Goal: Information Seeking & Learning: Learn about a topic

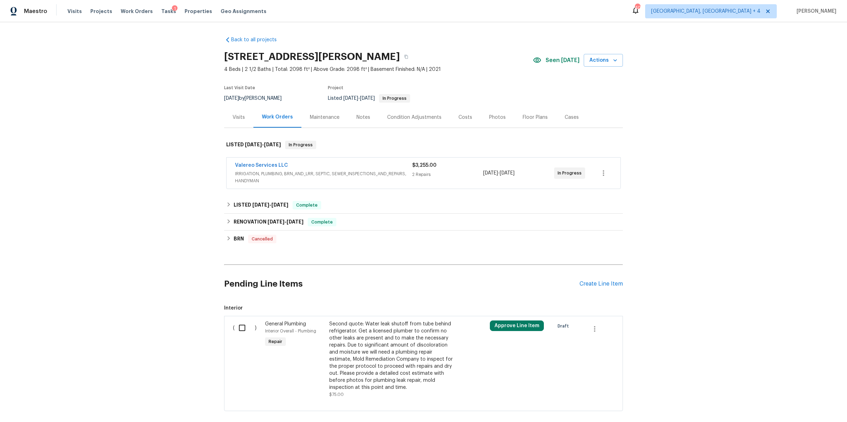
click at [289, 180] on span "IRRIGATION, PLUMBING, BRN_AND_LRR, SEPTIC, SEWER_INSPECTIONS_AND_REPAIRS, HANDY…" at bounding box center [323, 177] width 177 height 14
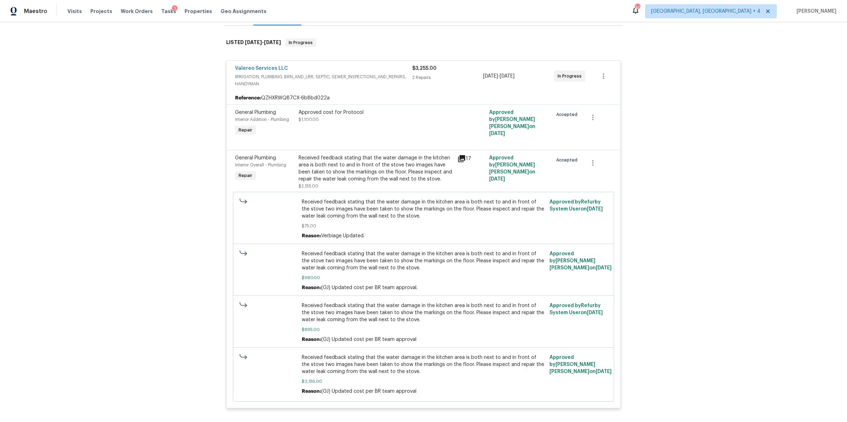
scroll to position [103, 0]
click at [462, 156] on icon at bounding box center [461, 158] width 7 height 7
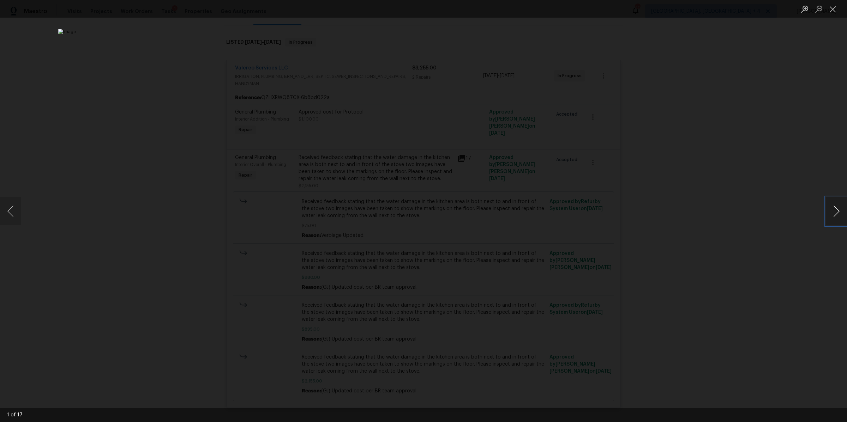
click at [831, 209] on button "Next image" at bounding box center [836, 211] width 21 height 28
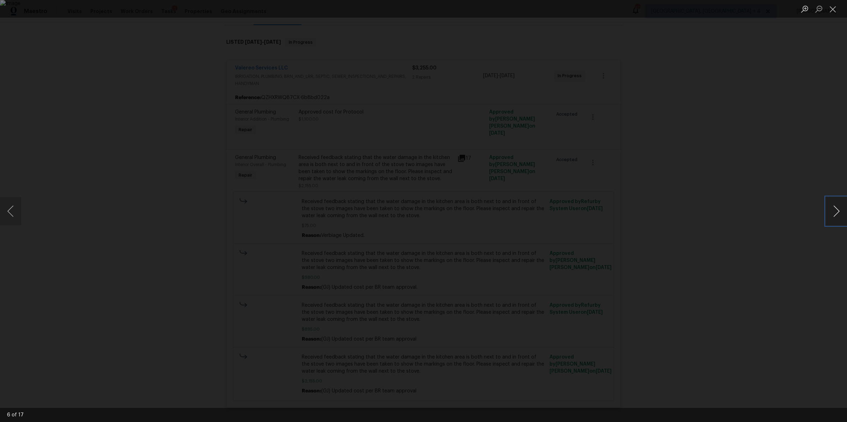
click at [831, 209] on button "Next image" at bounding box center [836, 211] width 21 height 28
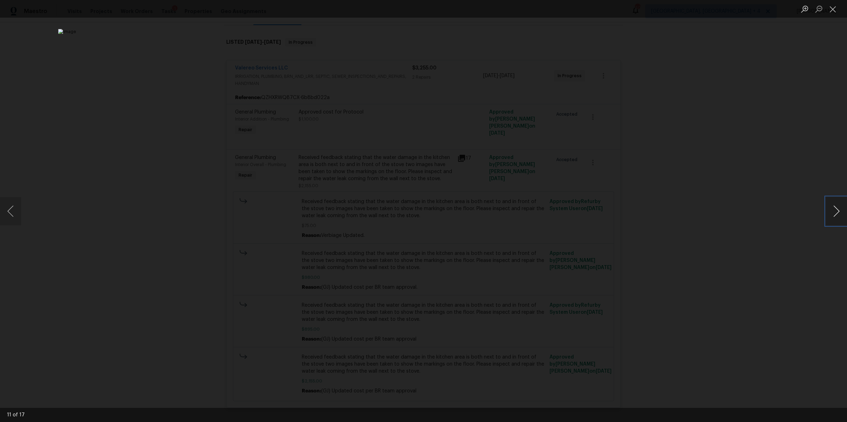
click at [831, 209] on button "Next image" at bounding box center [836, 211] width 21 height 28
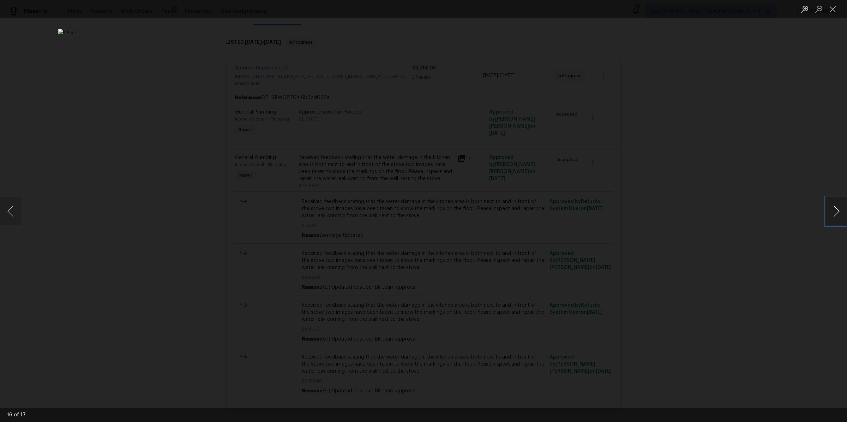
drag, startPoint x: 831, startPoint y: 209, endPoint x: 838, endPoint y: 218, distance: 11.6
click at [838, 218] on button "Next image" at bounding box center [836, 211] width 21 height 28
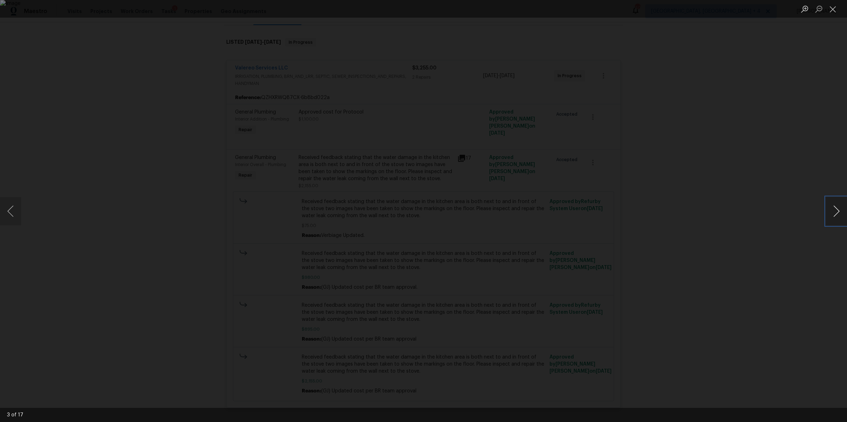
click at [834, 217] on button "Next image" at bounding box center [836, 211] width 21 height 28
click at [833, 217] on button "Next image" at bounding box center [836, 211] width 21 height 28
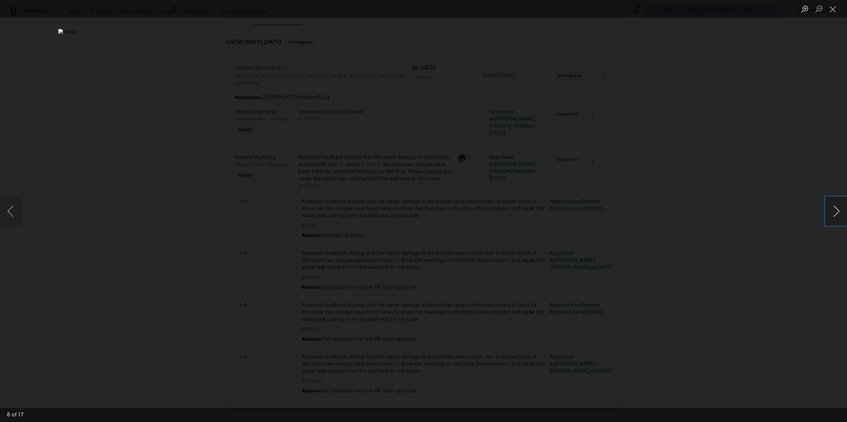
click at [833, 217] on button "Next image" at bounding box center [836, 211] width 21 height 28
click at [625, 93] on div "Lightbox" at bounding box center [423, 211] width 847 height 422
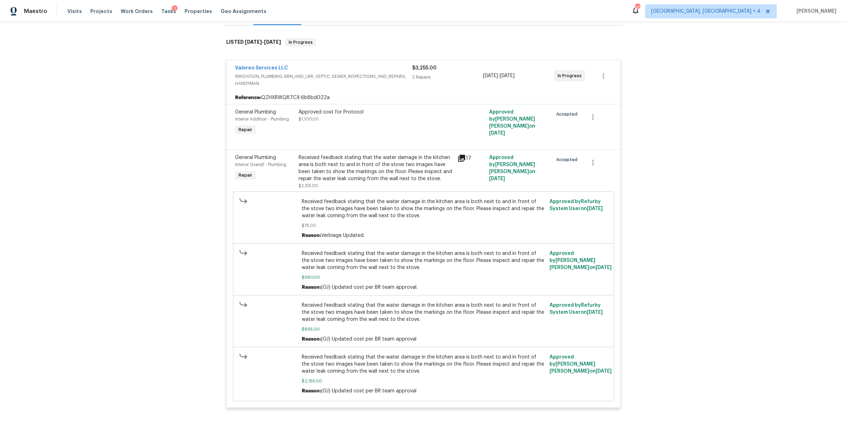
click at [397, 175] on div "Received feedback stating that the water damage in the kitchen area is both nex…" at bounding box center [376, 168] width 155 height 28
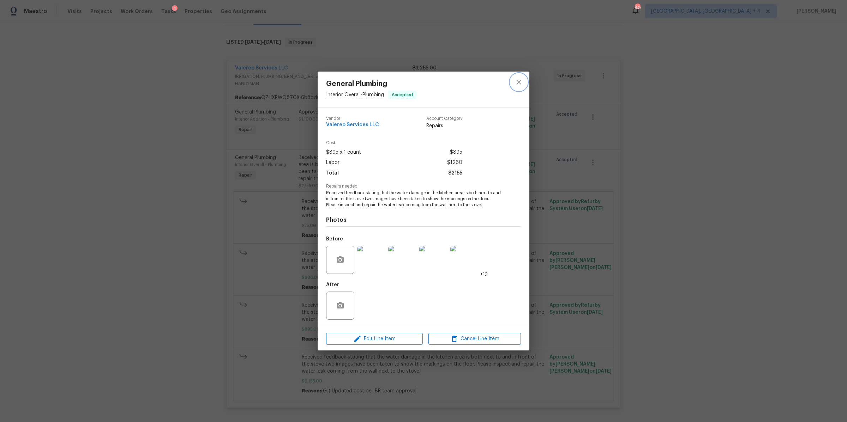
click at [521, 83] on icon "close" at bounding box center [518, 82] width 8 height 8
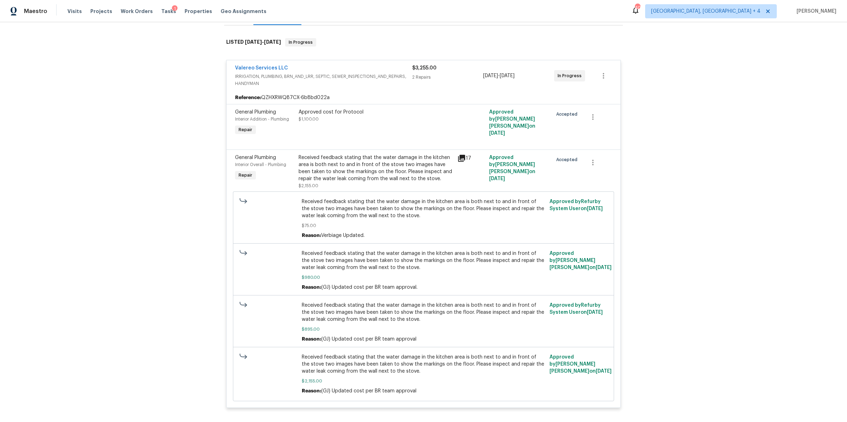
scroll to position [0, 0]
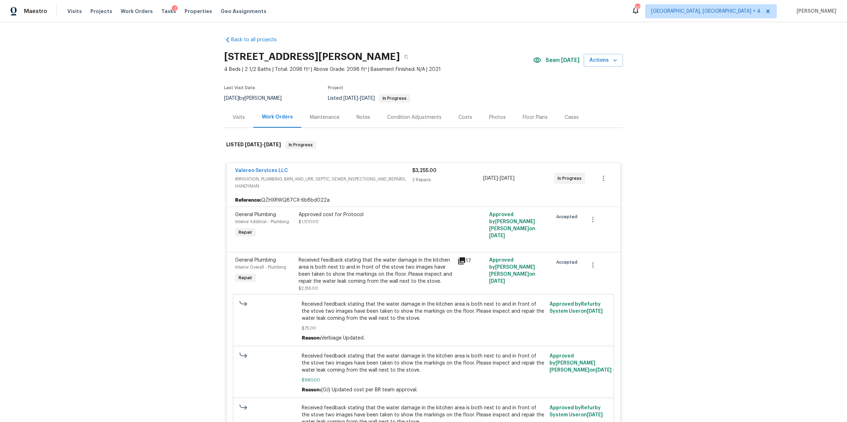
click at [462, 115] on div "Costs" at bounding box center [465, 117] width 14 height 7
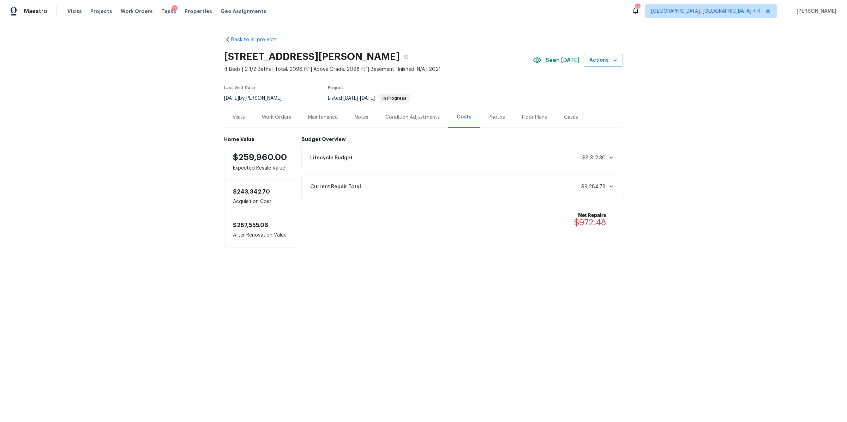
click at [371, 187] on div "Current Repair Total $9,284.78" at bounding box center [462, 187] width 313 height 16
click at [491, 118] on div "Photos" at bounding box center [496, 117] width 17 height 7
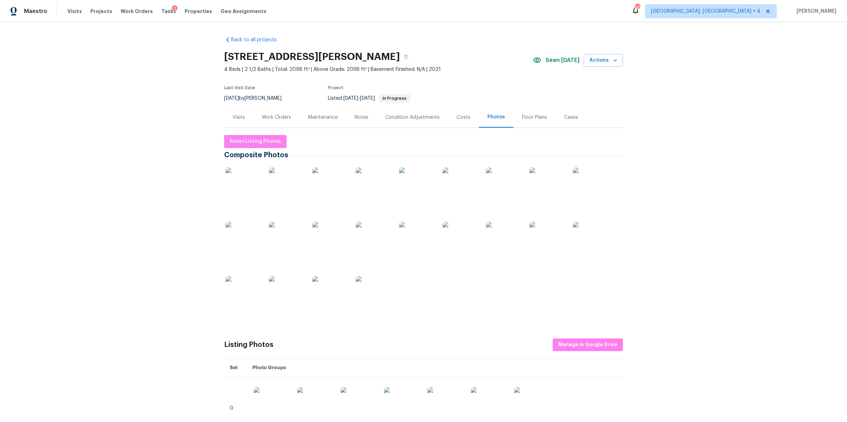
click at [266, 191] on div at bounding box center [423, 244] width 399 height 163
click at [253, 192] on img at bounding box center [242, 185] width 35 height 35
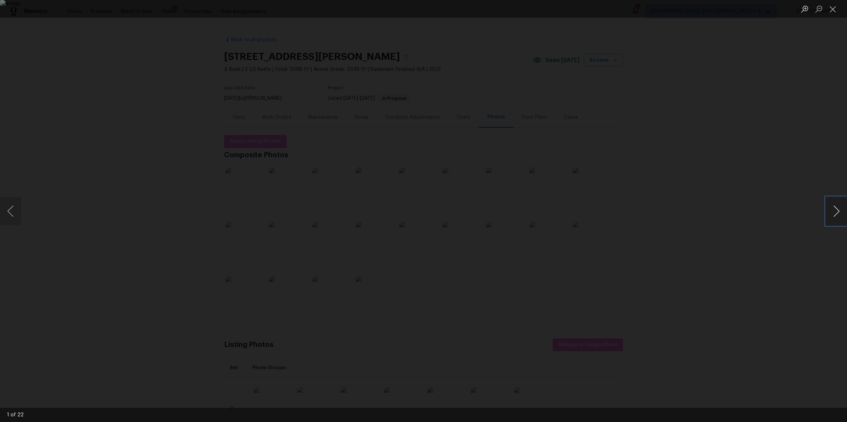
click at [836, 217] on button "Next image" at bounding box center [836, 211] width 21 height 28
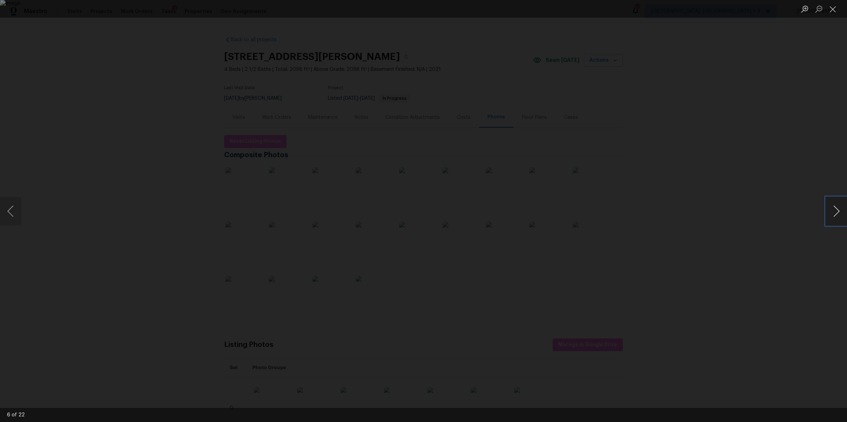
click at [836, 217] on button "Next image" at bounding box center [836, 211] width 21 height 28
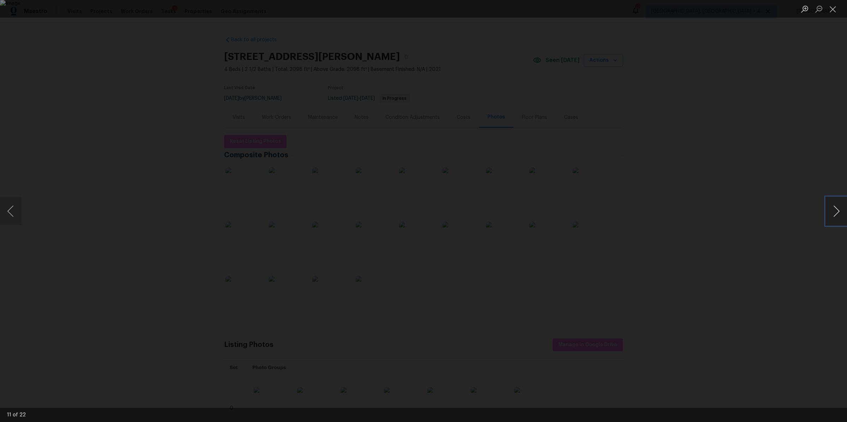
click at [836, 217] on button "Next image" at bounding box center [836, 211] width 21 height 28
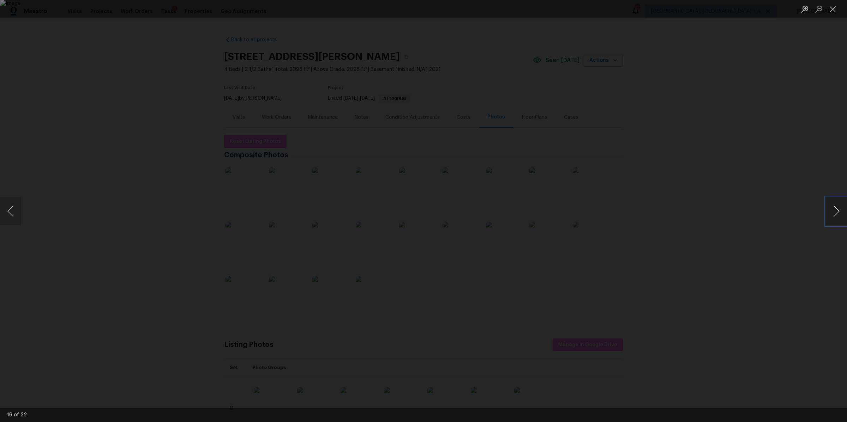
click at [838, 215] on button "Next image" at bounding box center [836, 211] width 21 height 28
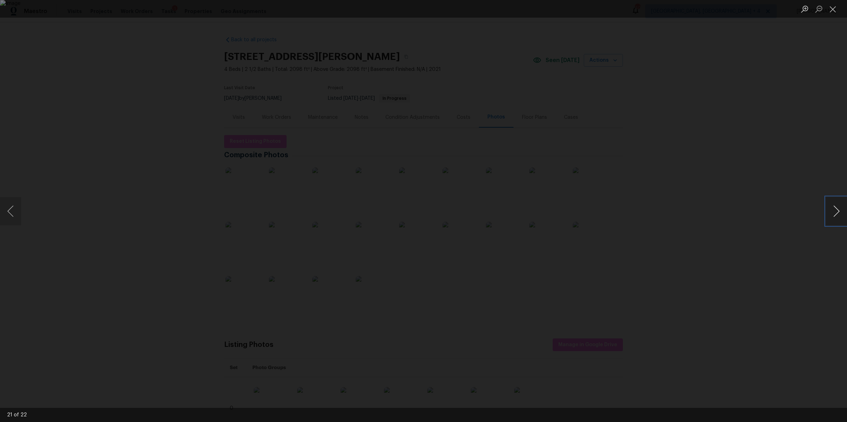
click at [839, 218] on button "Next image" at bounding box center [836, 211] width 21 height 28
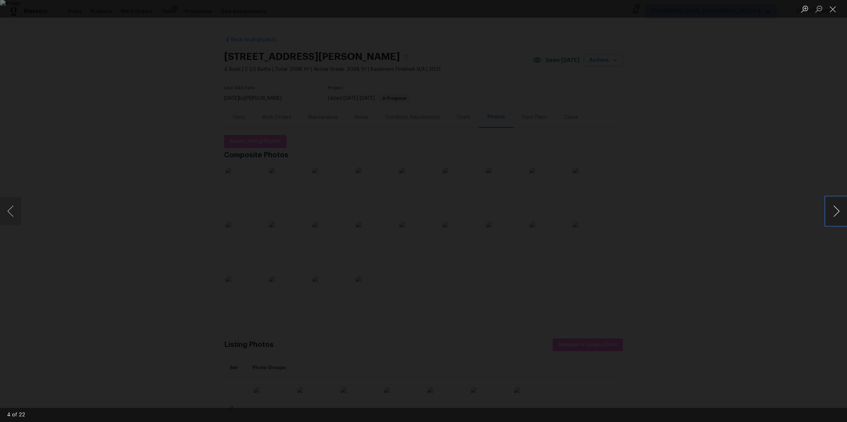
click at [839, 218] on button "Next image" at bounding box center [836, 211] width 21 height 28
click at [842, 211] on button "Next image" at bounding box center [836, 211] width 21 height 28
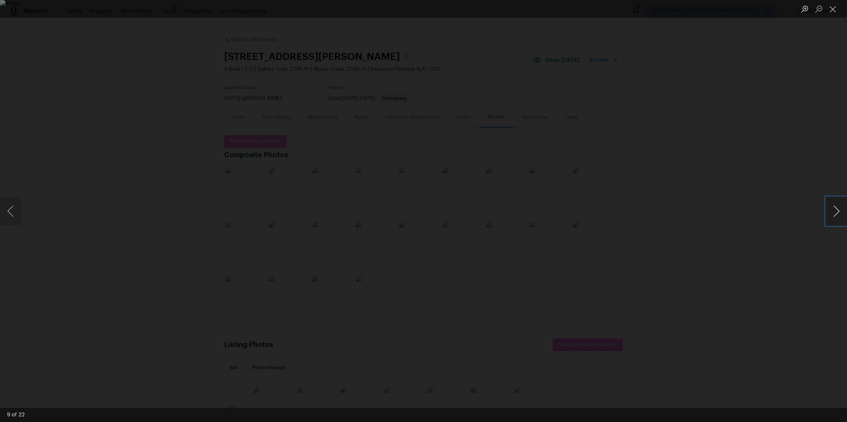
click at [842, 211] on button "Next image" at bounding box center [836, 211] width 21 height 28
click at [819, 213] on div "Lightbox" at bounding box center [423, 211] width 847 height 422
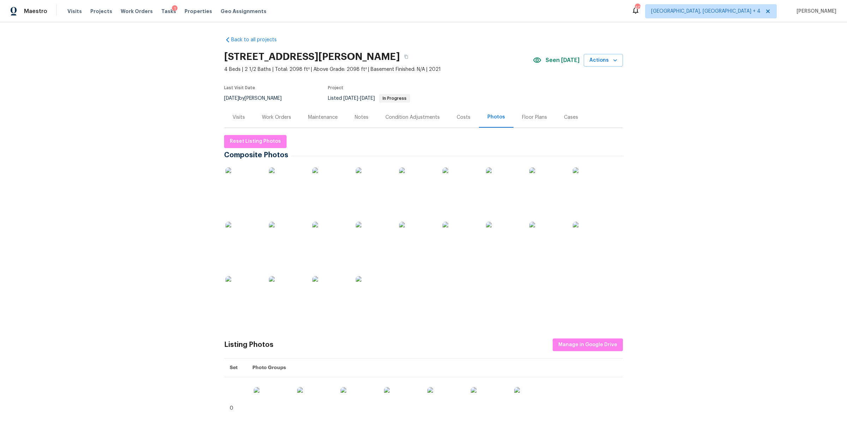
click at [534, 193] on img at bounding box center [546, 185] width 35 height 35
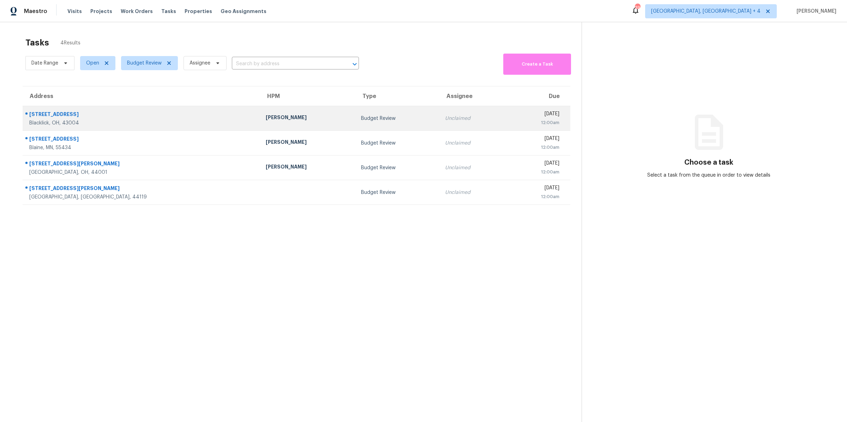
click at [439, 119] on td "Unclaimed" at bounding box center [472, 118] width 67 height 25
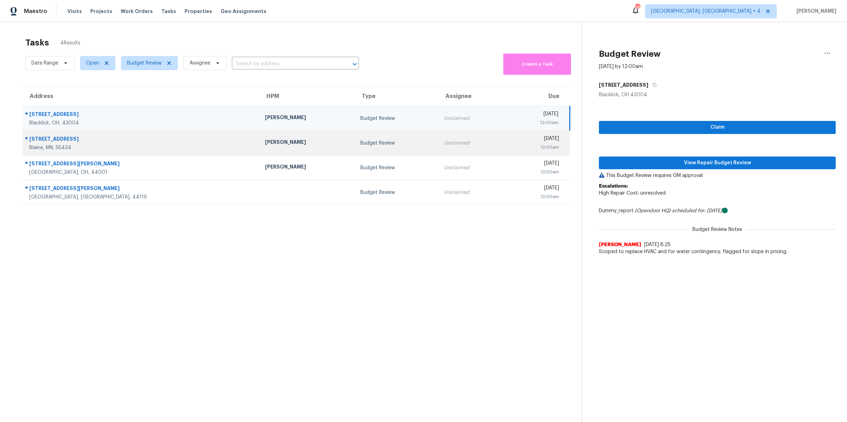
click at [438, 132] on td "Unclaimed" at bounding box center [471, 143] width 67 height 25
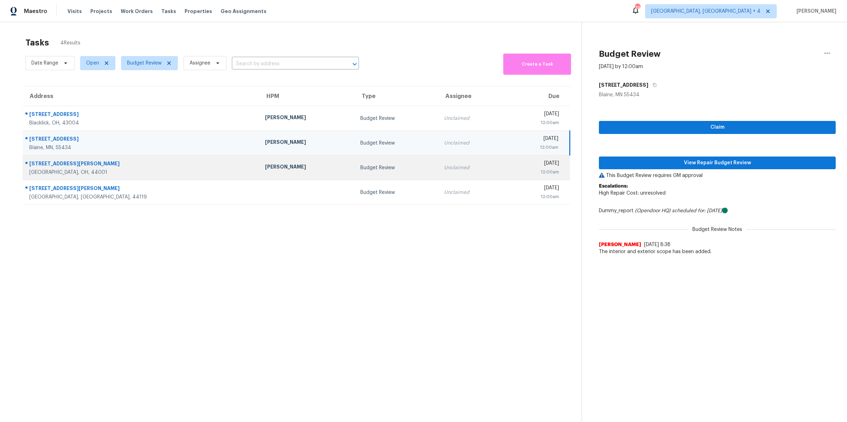
click at [360, 165] on td "Budget Review" at bounding box center [397, 168] width 84 height 25
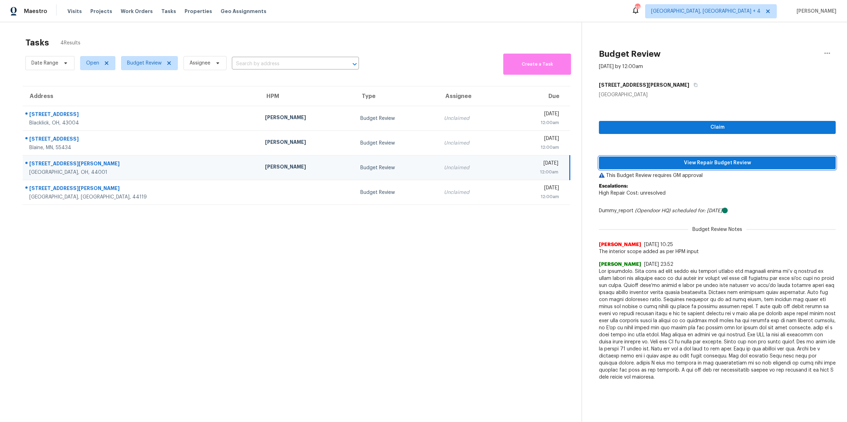
click at [679, 162] on span "View Repair Budget Review" at bounding box center [716, 163] width 225 height 9
